Goal: Navigation & Orientation: Go to known website

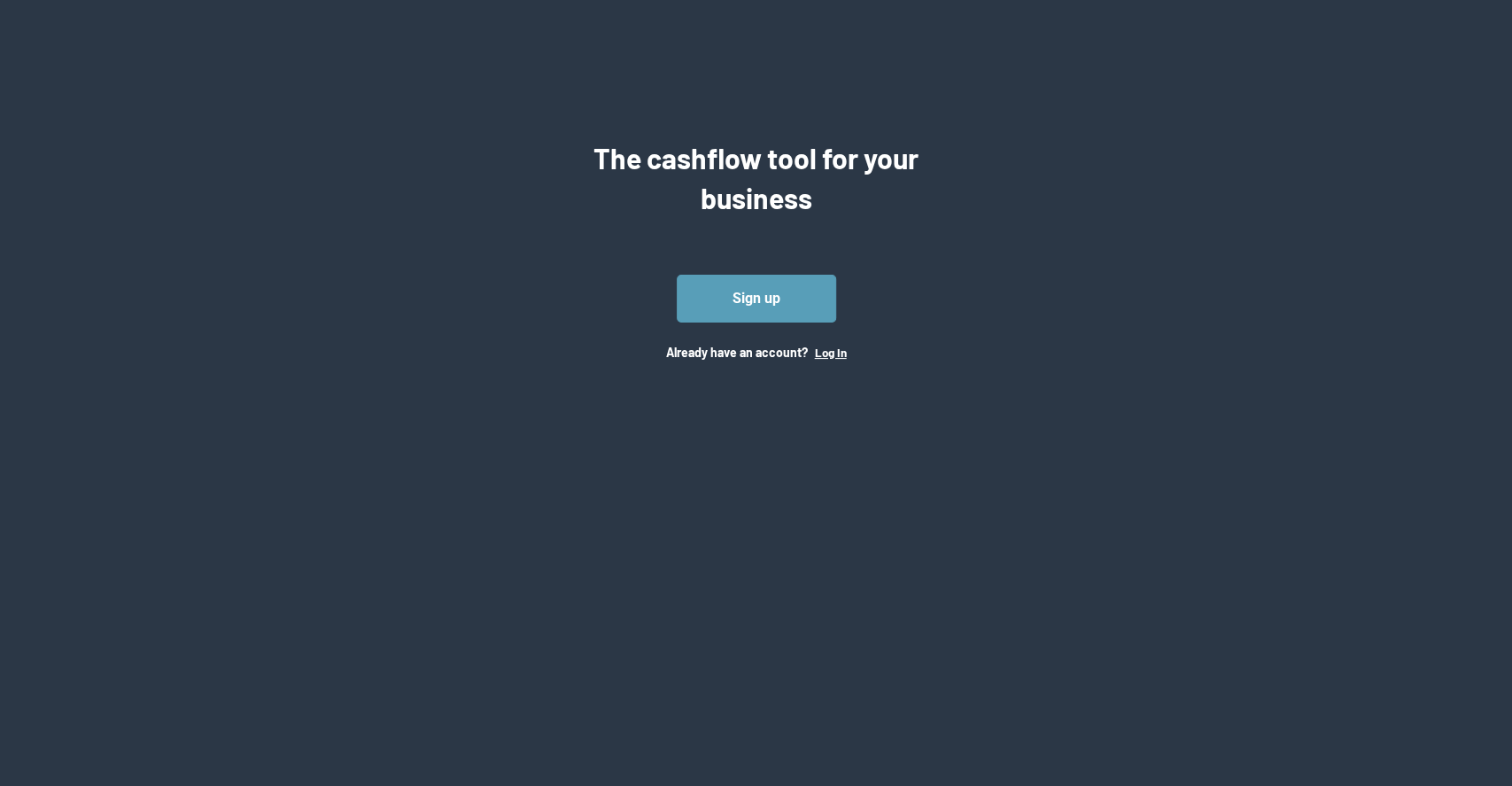
click at [831, 350] on button "Log In" at bounding box center [831, 353] width 32 height 14
